Goal: Navigation & Orientation: Find specific page/section

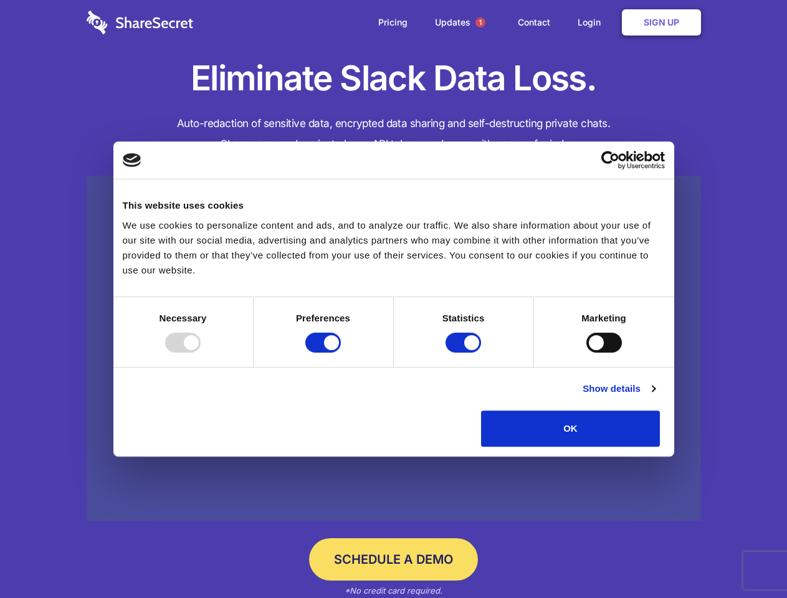
click at [201, 353] on div at bounding box center [183, 343] width 36 height 20
click at [341, 353] on input "Preferences" at bounding box center [323, 343] width 36 height 20
checkbox input "false"
click at [465, 353] on input "Statistics" at bounding box center [463, 343] width 36 height 20
checkbox input "false"
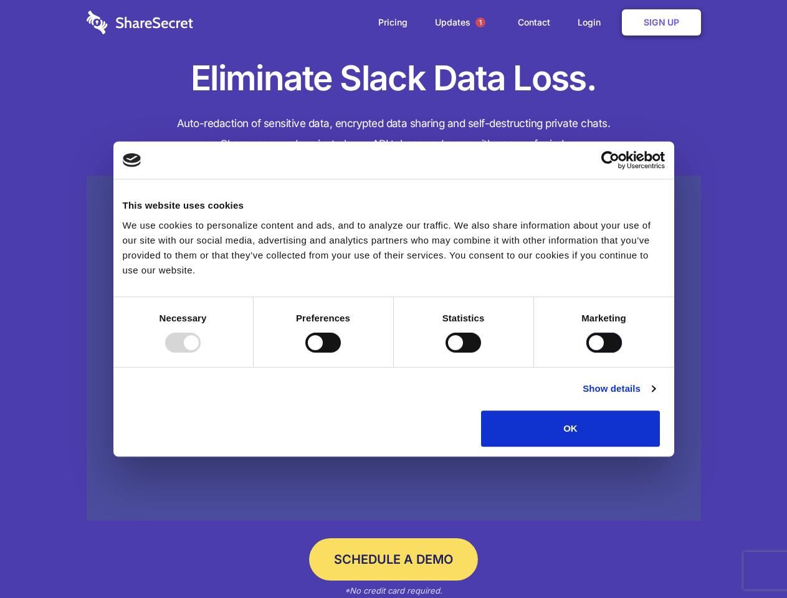
click at [586, 353] on input "Marketing" at bounding box center [604, 343] width 36 height 20
checkbox input "true"
click at [655, 396] on link "Show details" at bounding box center [618, 388] width 72 height 15
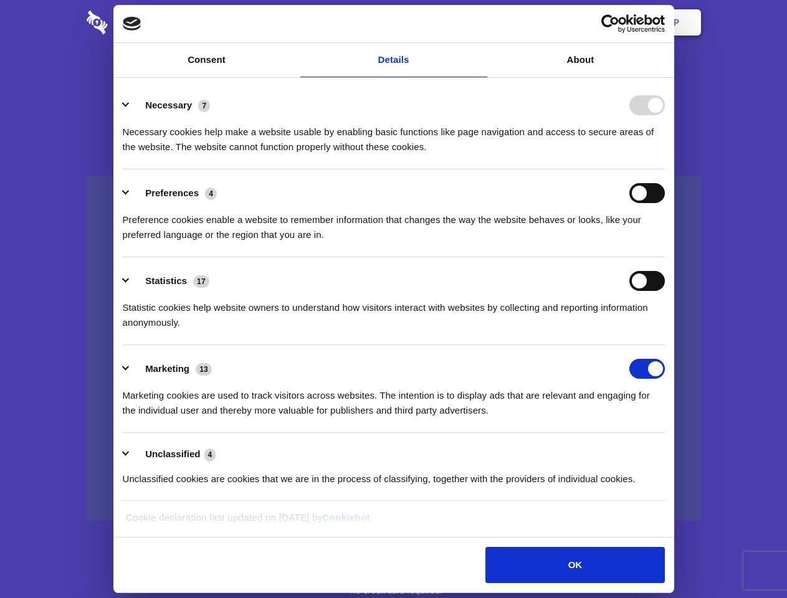
click at [665, 330] on div "Statistic cookies help website owners to understand how visitors interact with …" at bounding box center [394, 310] width 542 height 39
click at [480, 22] on span "1" at bounding box center [480, 22] width 10 height 10
